Goal: Check status: Check status

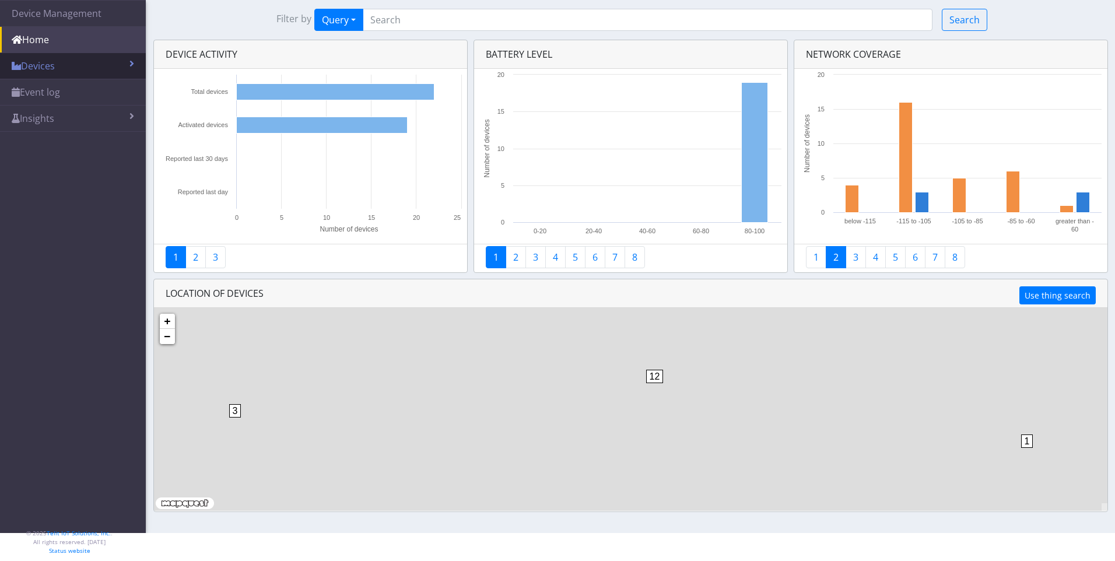
click at [104, 59] on link "Devices" at bounding box center [73, 66] width 146 height 26
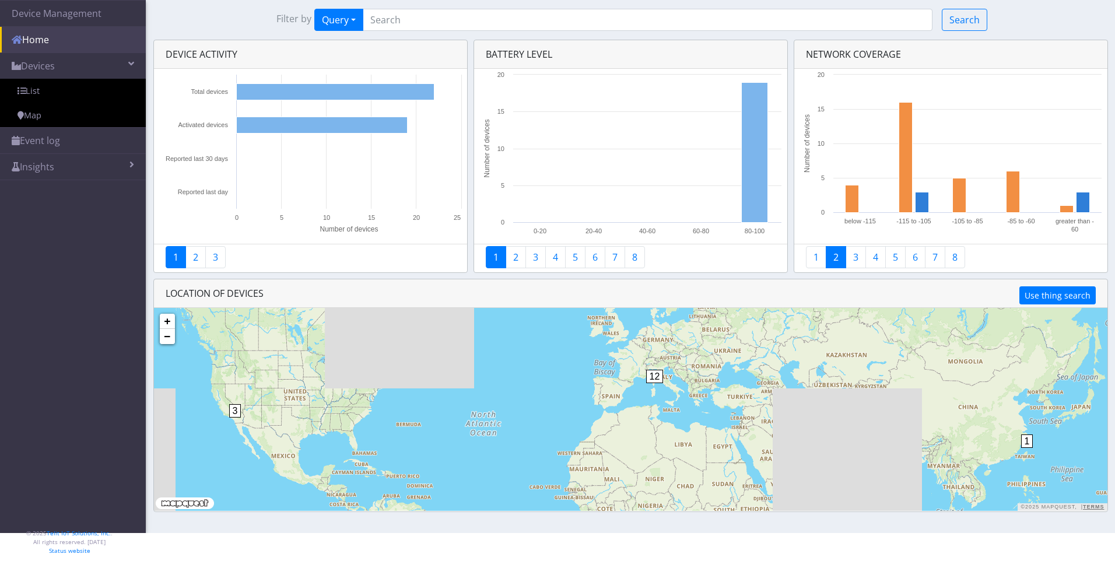
click at [86, 38] on link "Home" at bounding box center [73, 40] width 146 height 26
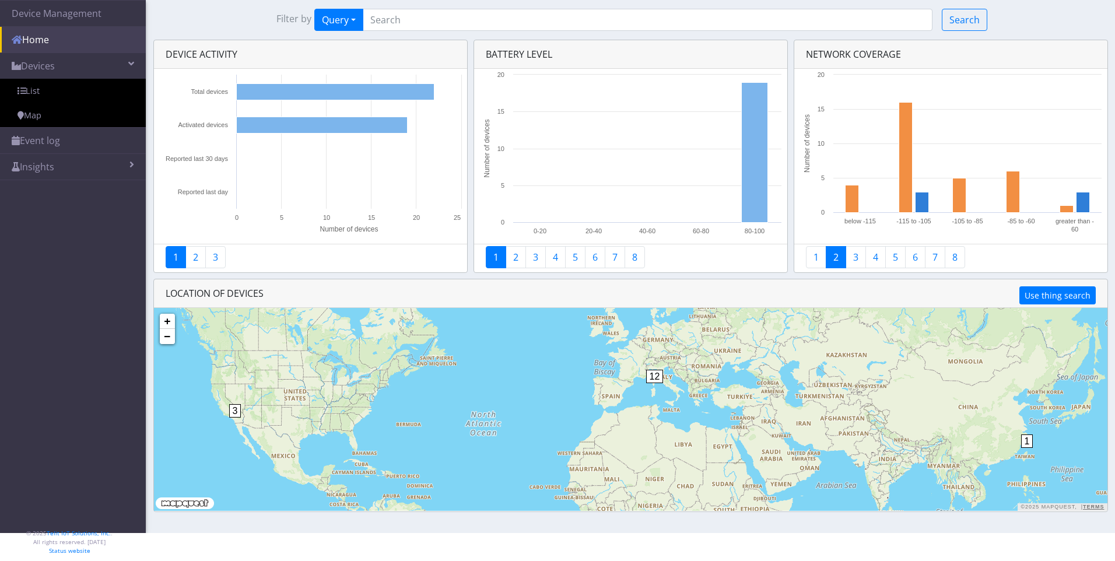
click at [22, 37] on link "Home" at bounding box center [73, 40] width 146 height 26
click at [15, 37] on span at bounding box center [17, 39] width 10 height 9
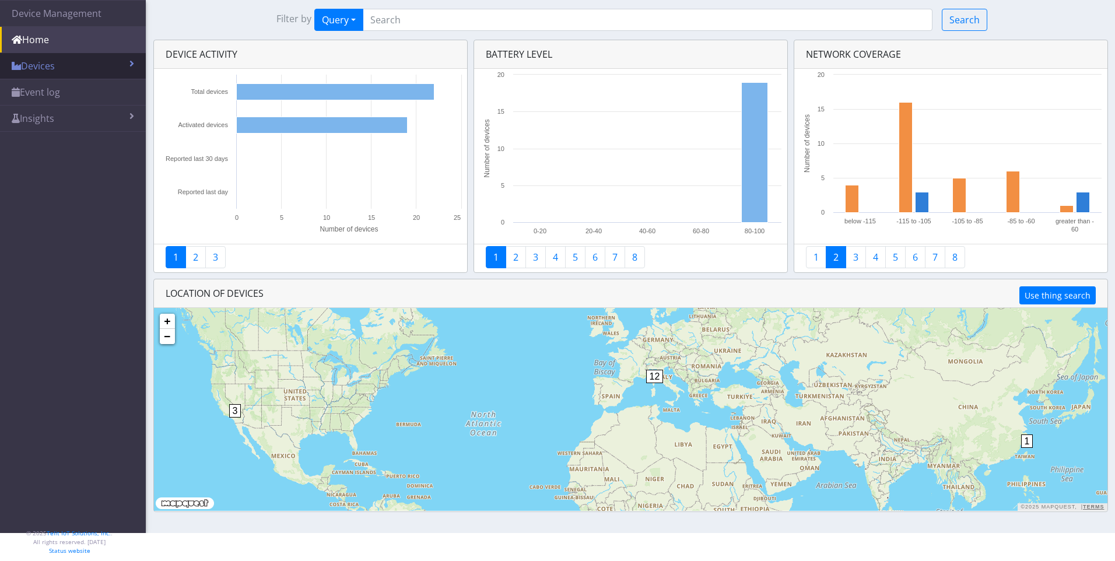
click at [61, 63] on link "Devices" at bounding box center [73, 66] width 146 height 26
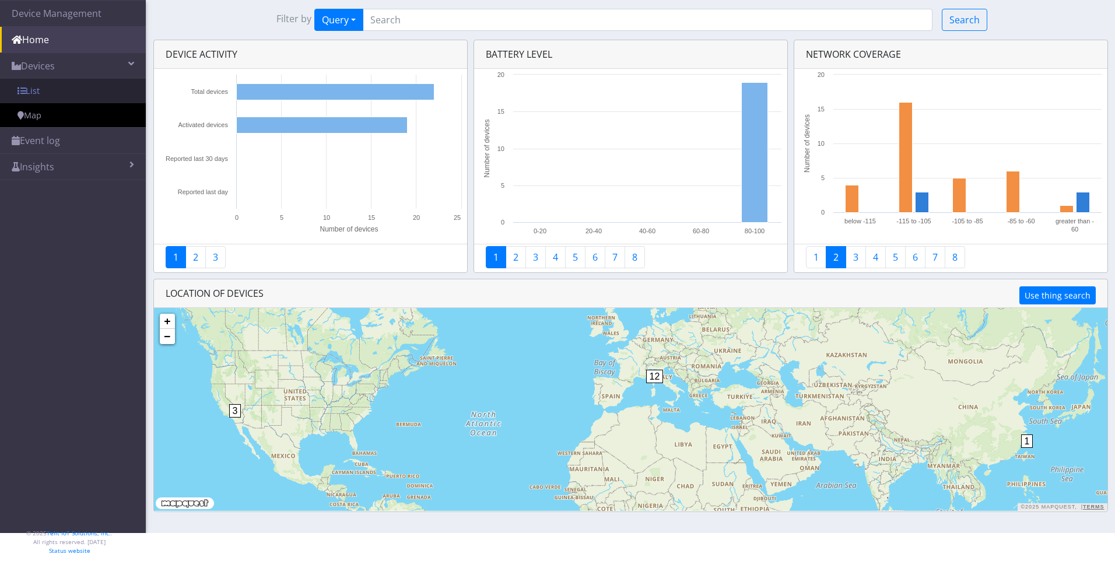
click at [75, 90] on link "List" at bounding box center [73, 91] width 146 height 24
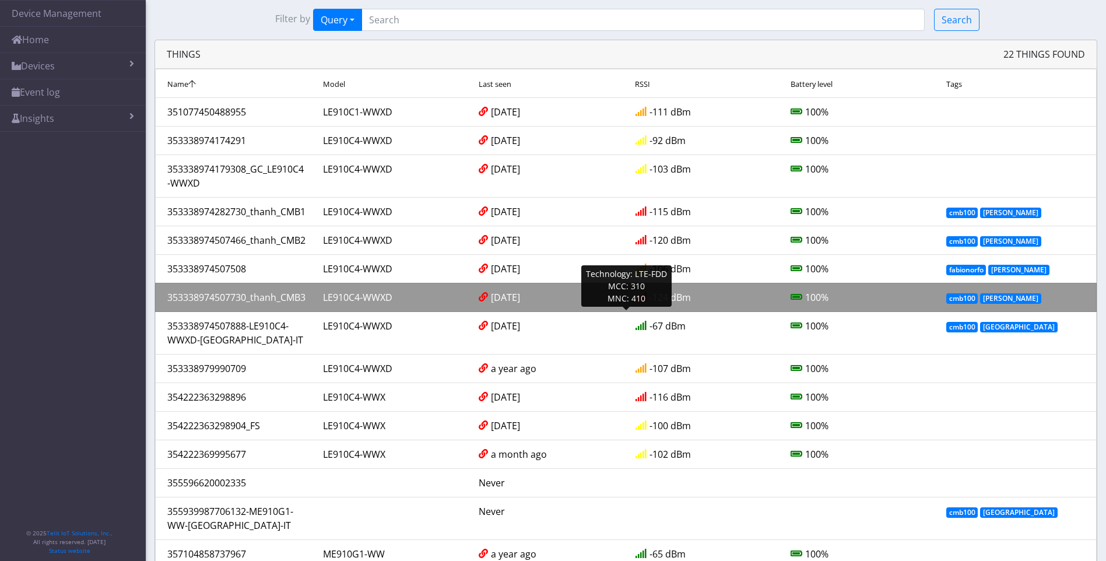
click at [208, 304] on div "353338974507730_thanh_CMB3" at bounding box center [237, 297] width 156 height 14
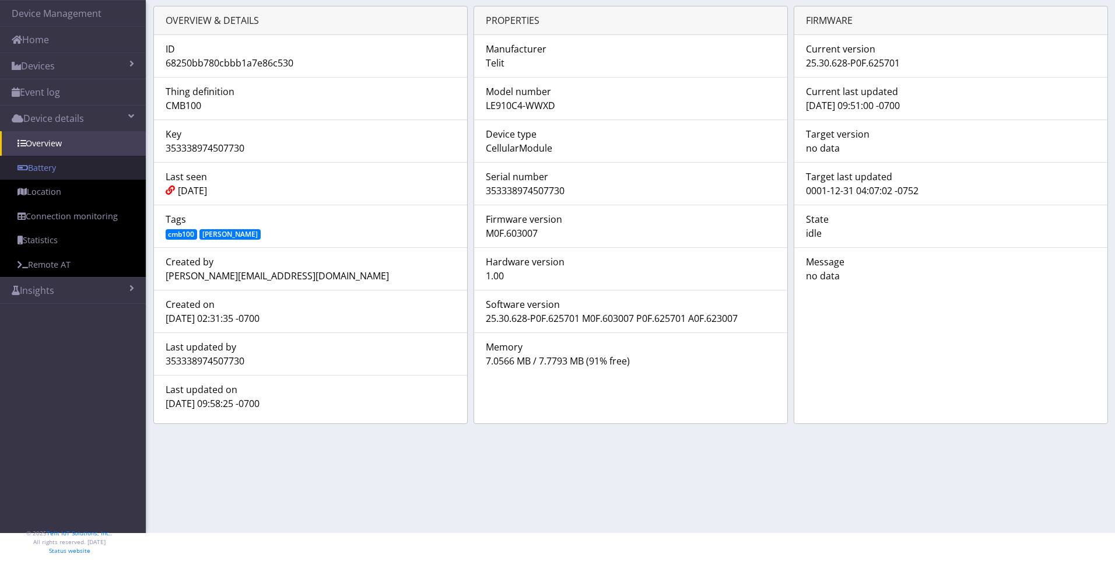
click at [36, 168] on link "Battery" at bounding box center [73, 168] width 146 height 24
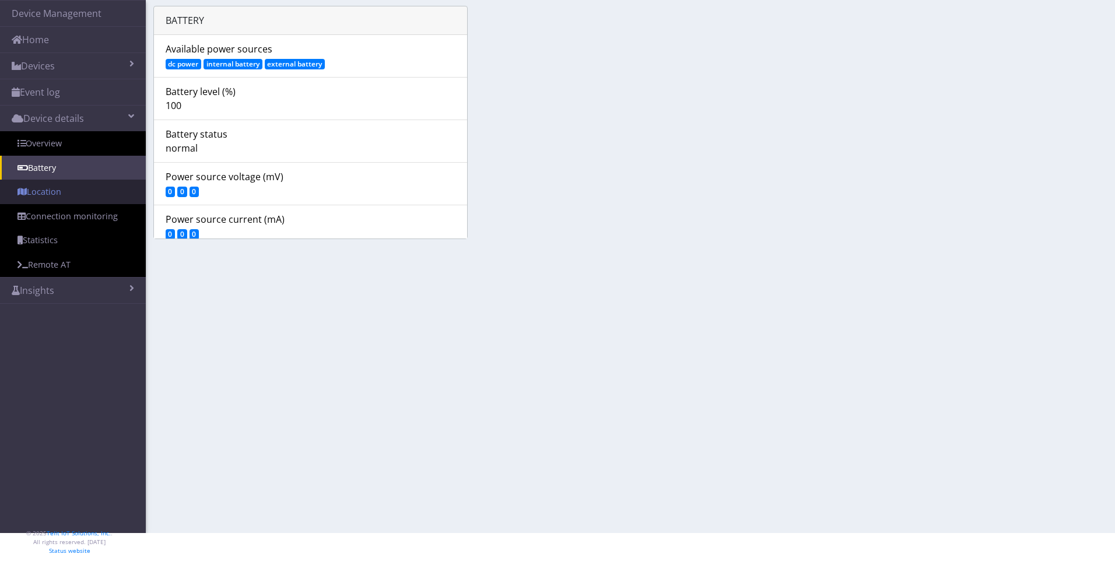
click at [53, 191] on link "Location" at bounding box center [73, 192] width 146 height 24
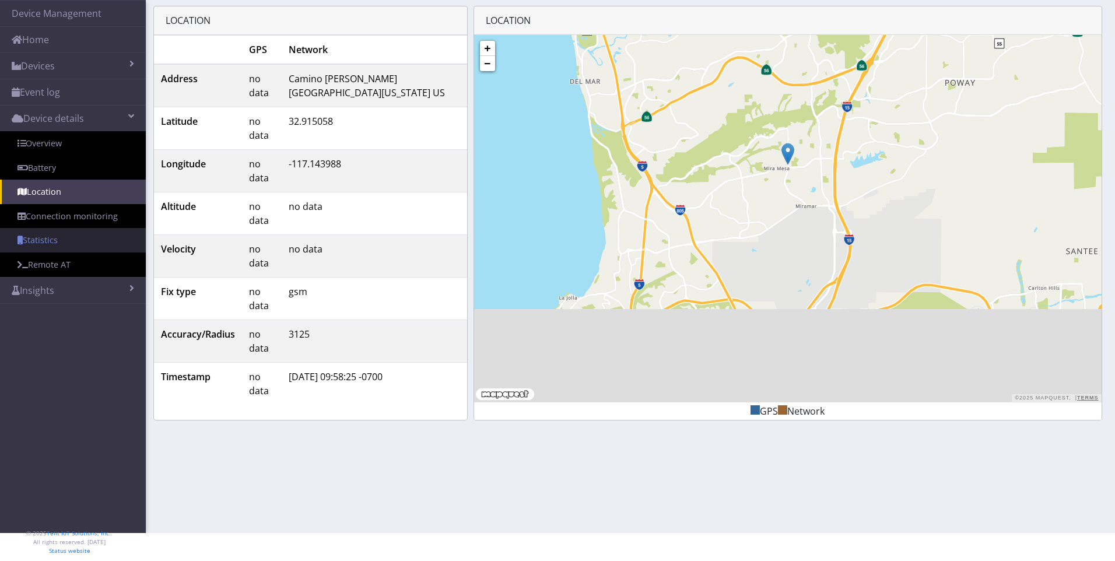
click at [43, 239] on link "Statistics" at bounding box center [73, 240] width 146 height 24
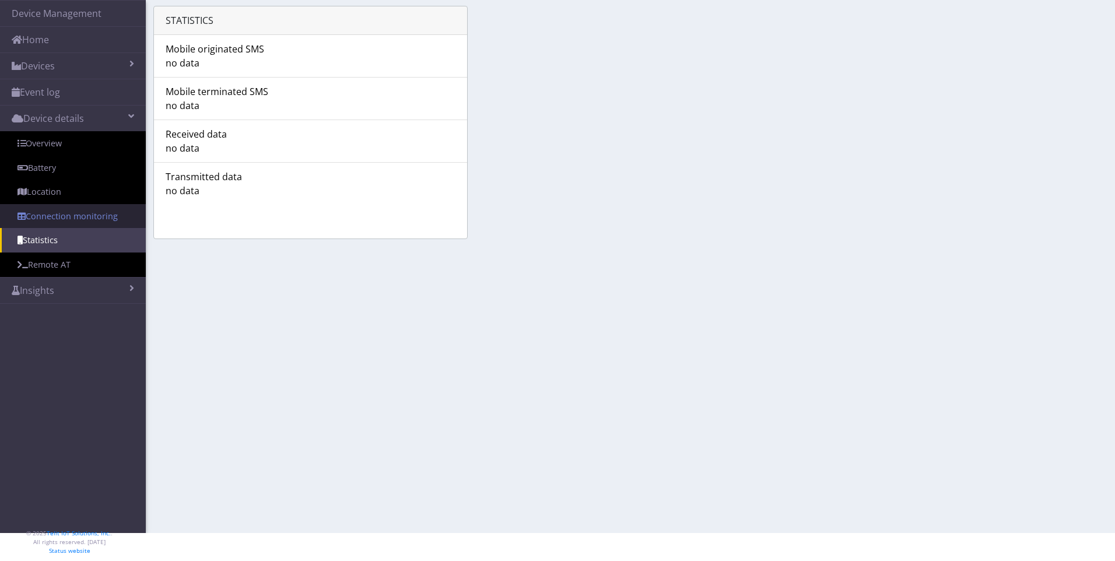
click at [66, 217] on link "Connection monitoring" at bounding box center [73, 216] width 146 height 24
